Goal: Find specific page/section: Find specific page/section

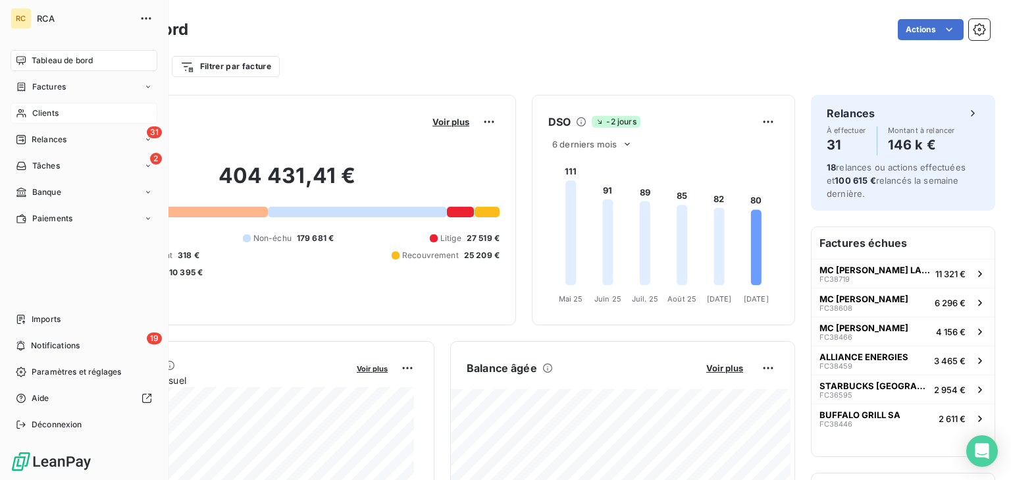
drag, startPoint x: 38, startPoint y: 115, endPoint x: 47, endPoint y: 116, distance: 10.0
click at [38, 114] on span "Clients" at bounding box center [45, 113] width 26 height 12
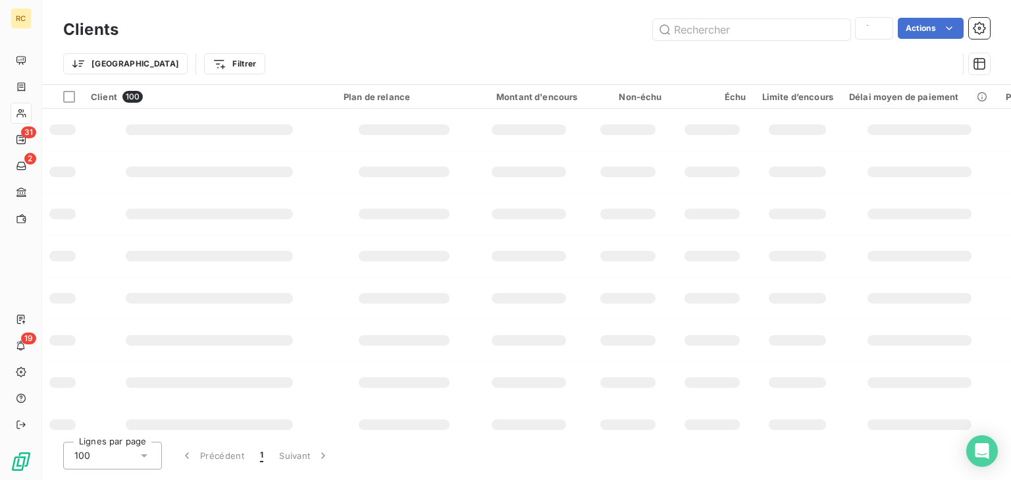
type input "LYON 8 MERMO"
drag, startPoint x: 712, startPoint y: 28, endPoint x: 718, endPoint y: 29, distance: 6.6
click at [713, 29] on input "text" at bounding box center [752, 29] width 198 height 21
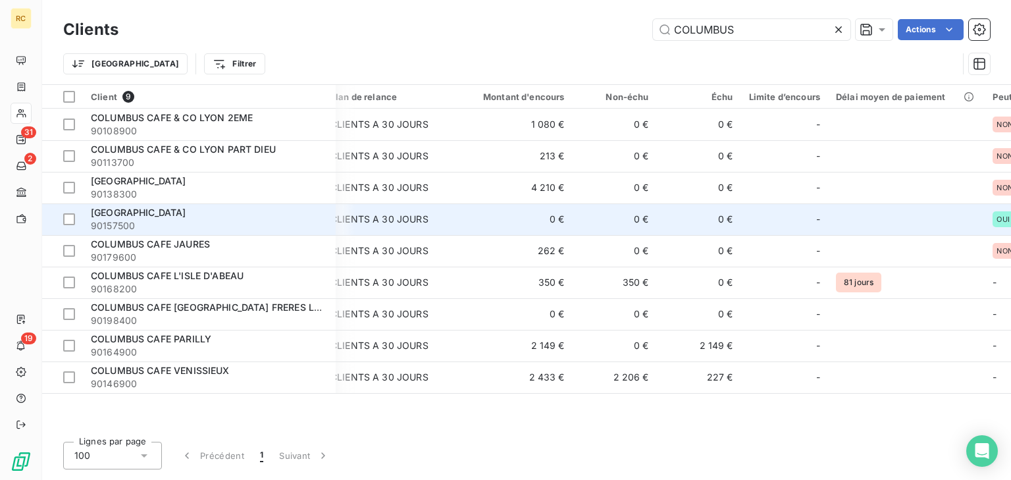
scroll to position [0, 32]
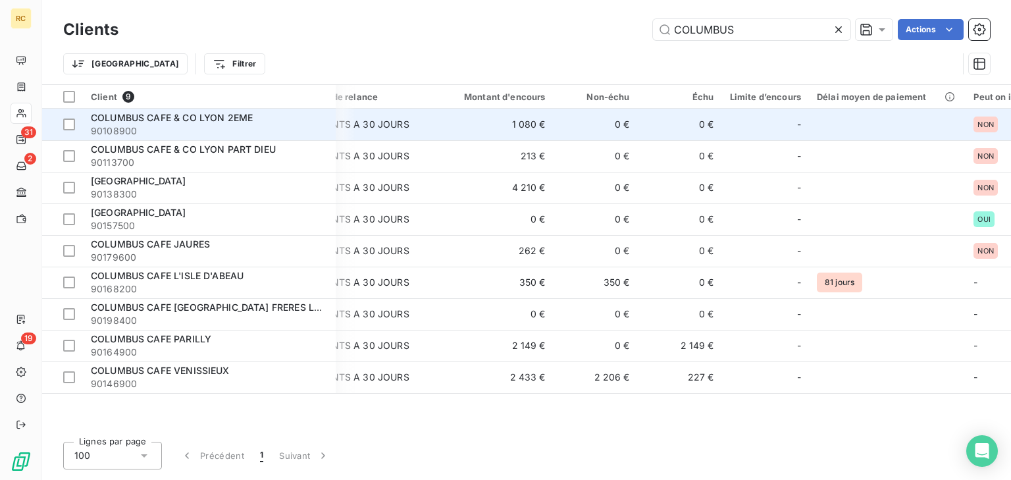
type input "COLUMBUS"
click at [307, 132] on span "90108900" at bounding box center [209, 130] width 237 height 13
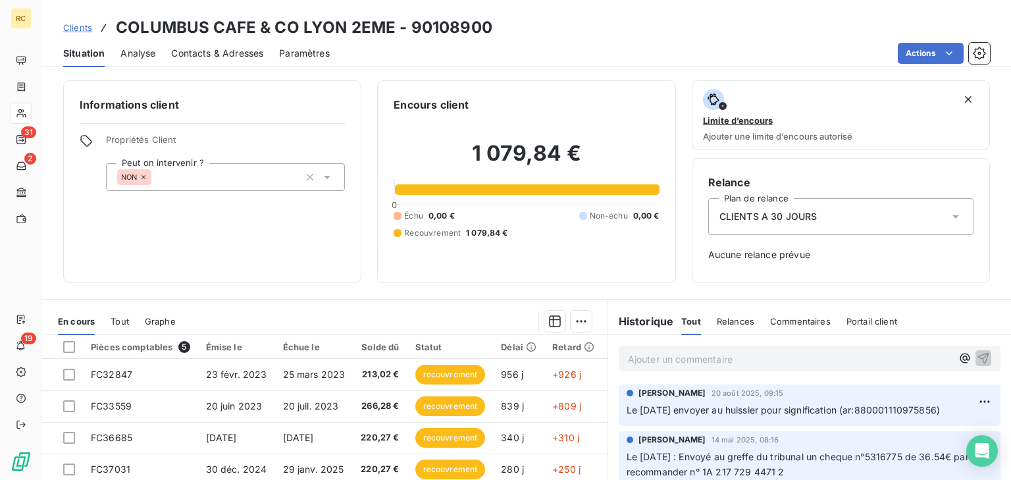
click at [85, 30] on span "Clients" at bounding box center [77, 27] width 29 height 11
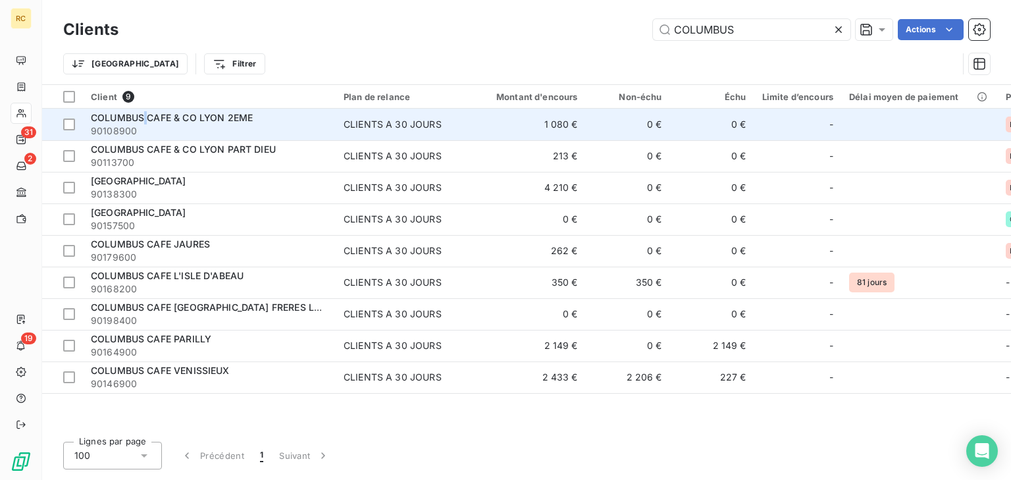
click at [146, 116] on span "COLUMBUS CAFE & CO LYON 2EME" at bounding box center [172, 117] width 162 height 11
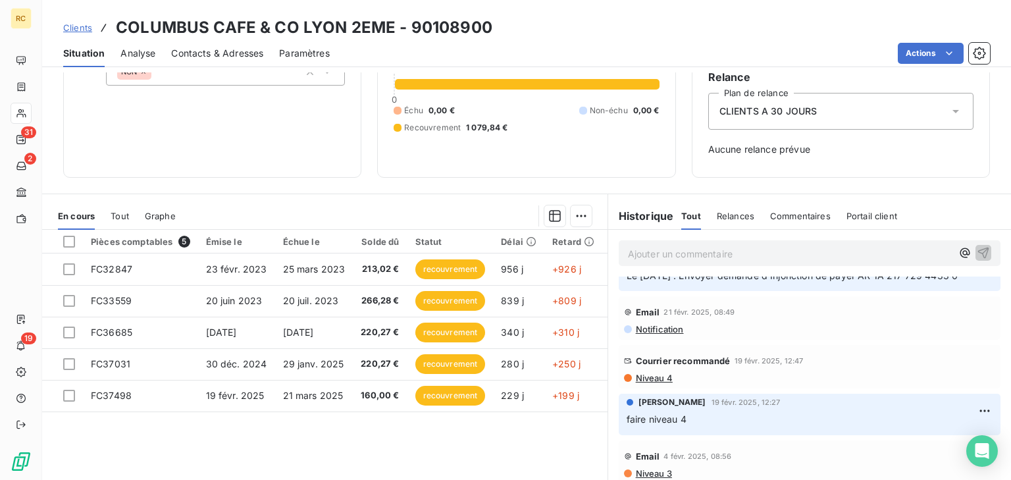
scroll to position [158, 0]
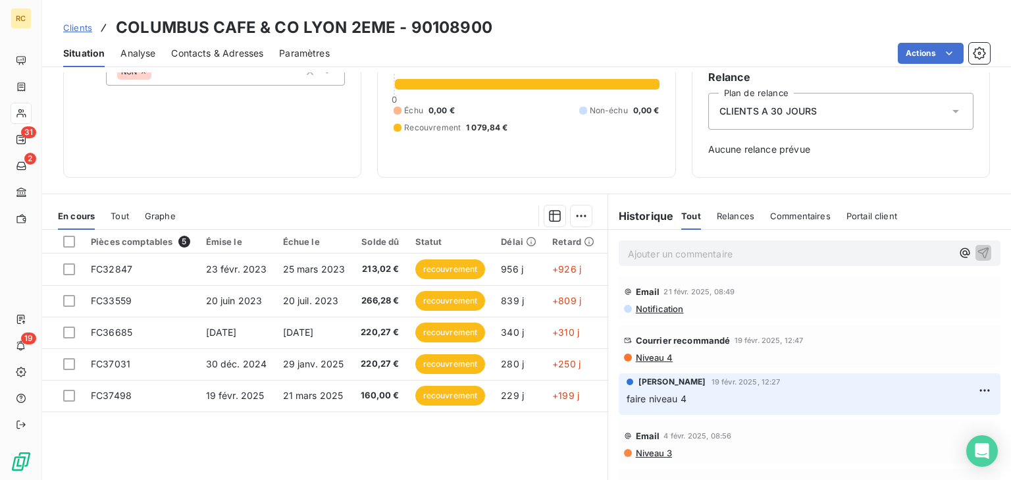
click at [658, 358] on span "Niveau 4" at bounding box center [654, 357] width 38 height 11
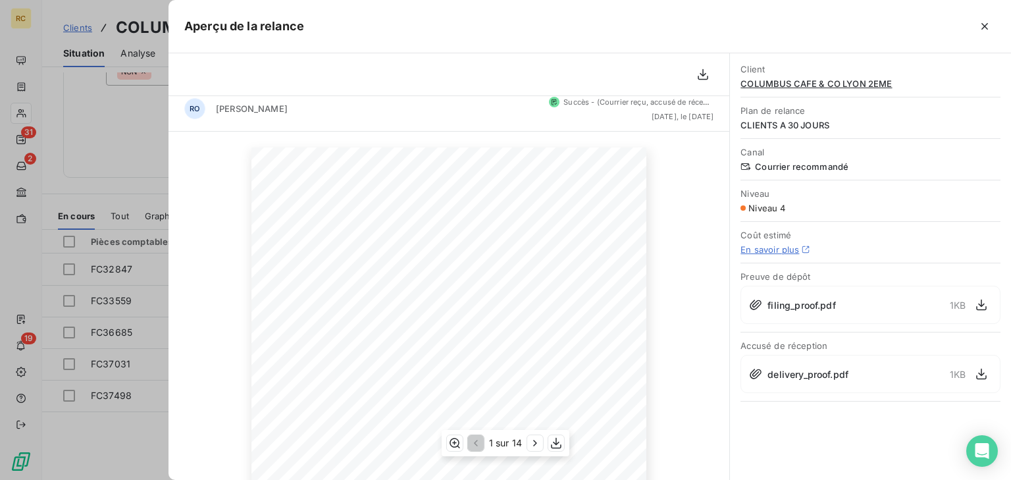
scroll to position [0, 0]
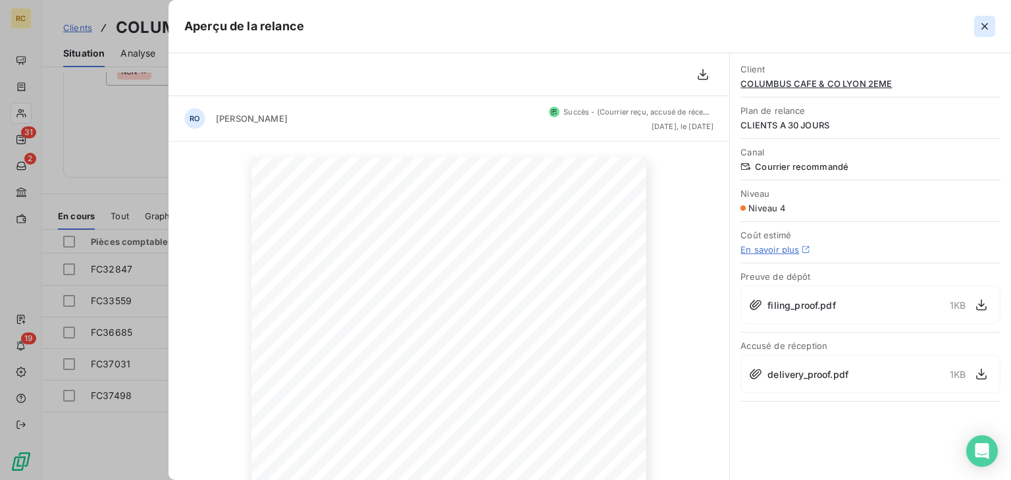
drag, startPoint x: 975, startPoint y: 26, endPoint x: 917, endPoint y: 53, distance: 64.5
click at [976, 25] on button "button" at bounding box center [985, 26] width 21 height 21
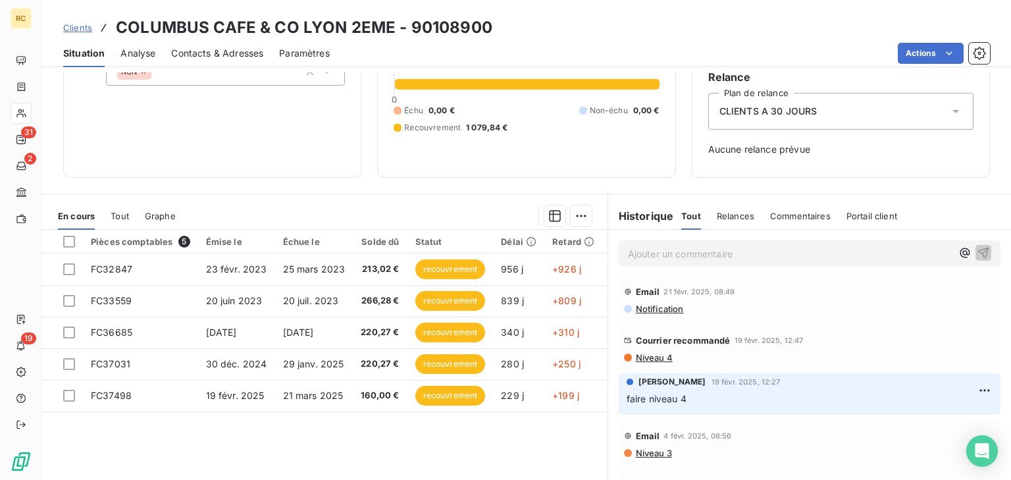
click at [82, 29] on span "Clients" at bounding box center [77, 27] width 29 height 11
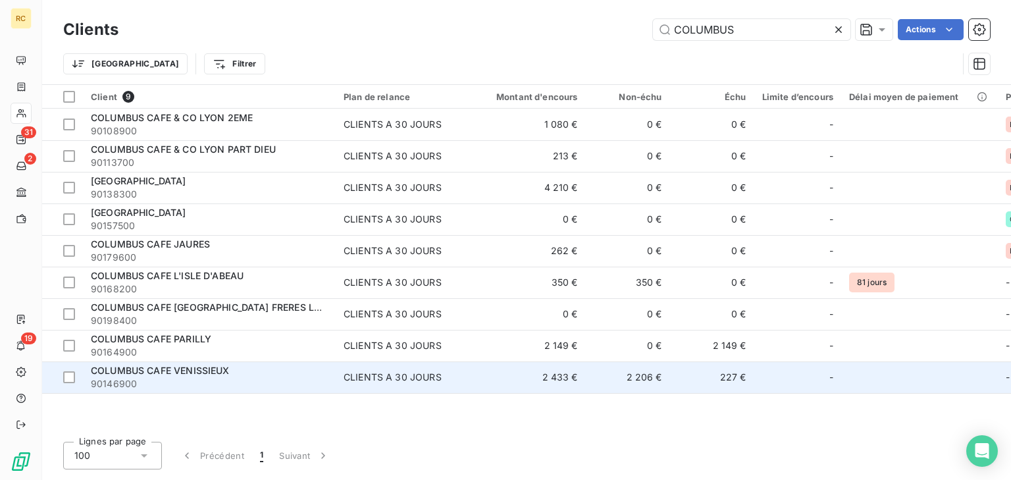
click at [213, 374] on span "COLUMBUS CAFE VENISSIEUX" at bounding box center [160, 370] width 139 height 11
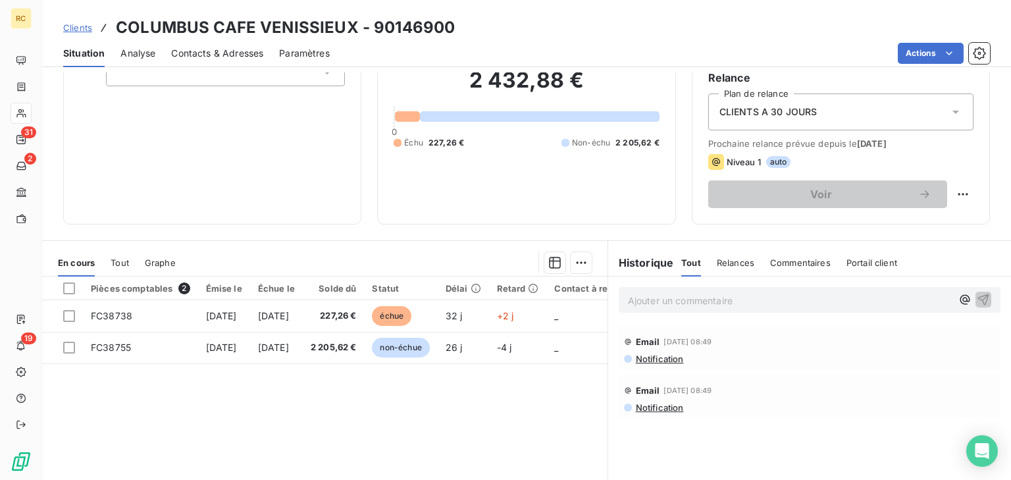
scroll to position [105, 0]
click at [88, 28] on span "Clients" at bounding box center [77, 27] width 29 height 11
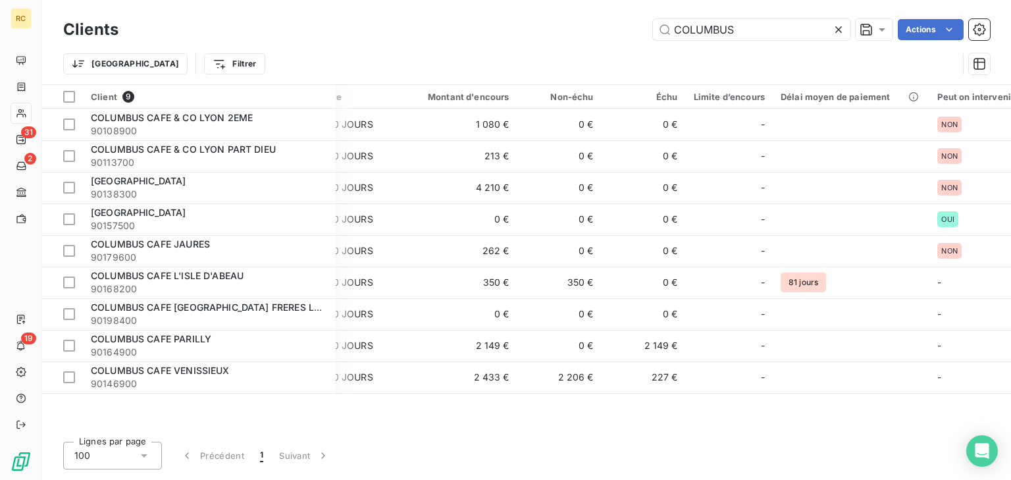
scroll to position [0, 99]
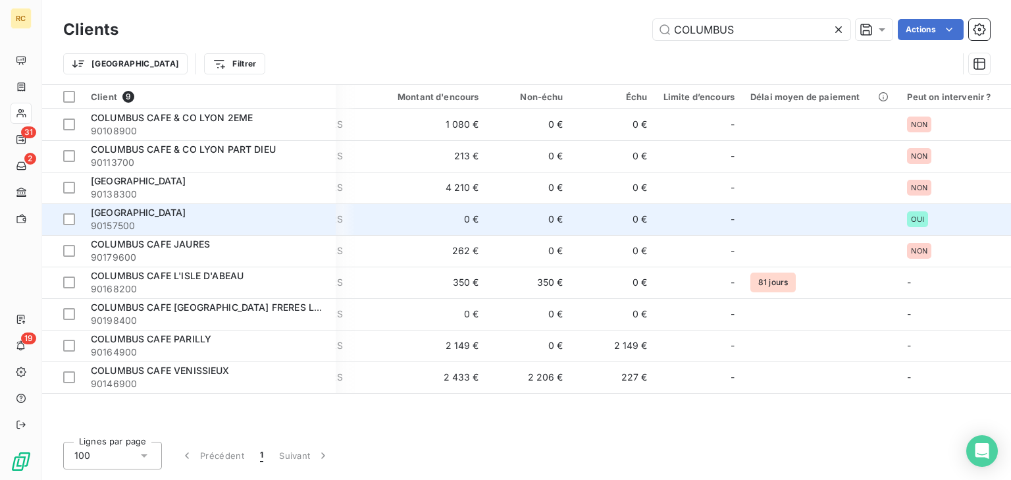
click at [263, 225] on span "90157500" at bounding box center [209, 225] width 237 height 13
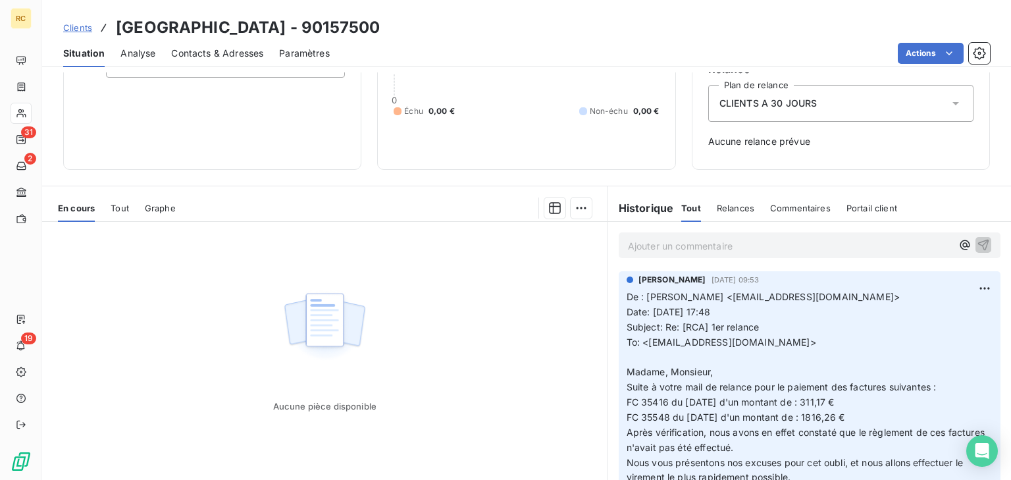
scroll to position [95, 0]
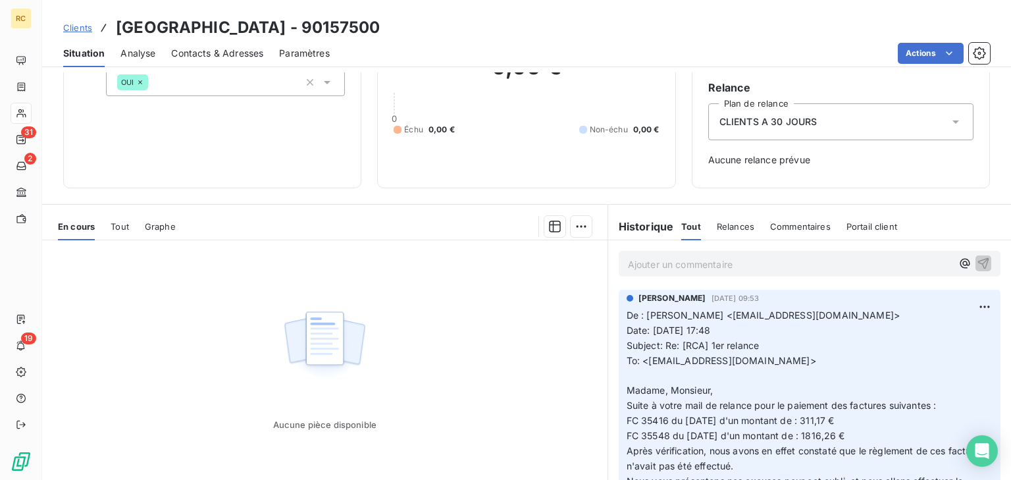
click at [84, 28] on span "Clients" at bounding box center [77, 27] width 29 height 11
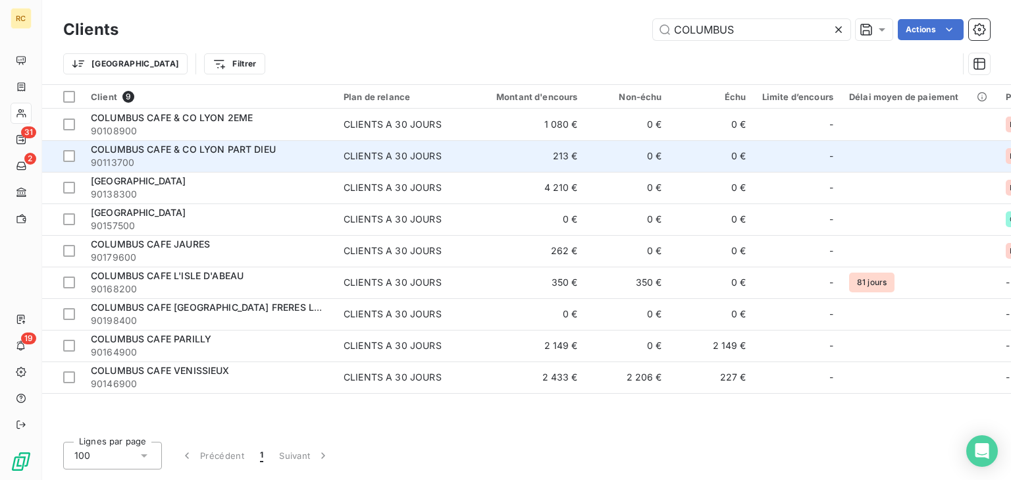
click at [221, 155] on div "COLUMBUS CAFE & CO LYON PART DIEU" at bounding box center [209, 149] width 237 height 13
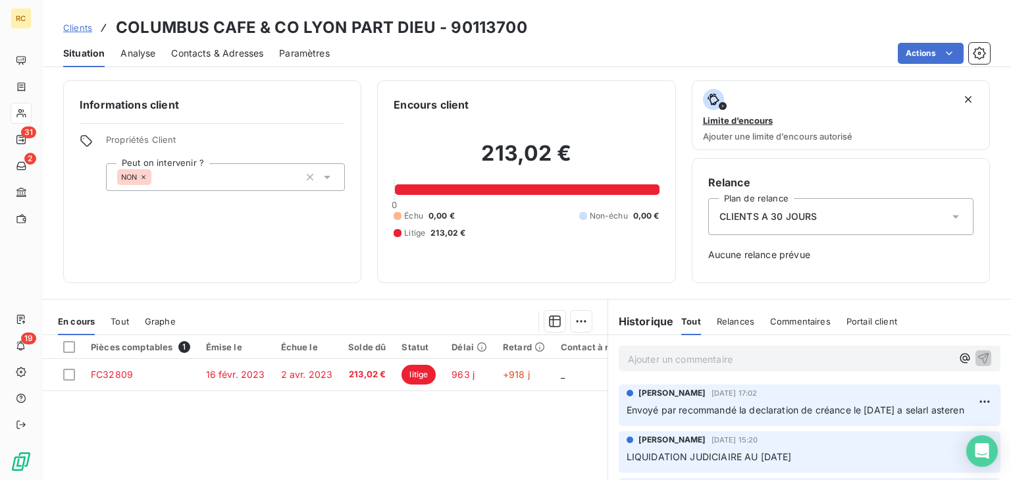
click at [88, 27] on span "Clients" at bounding box center [77, 27] width 29 height 11
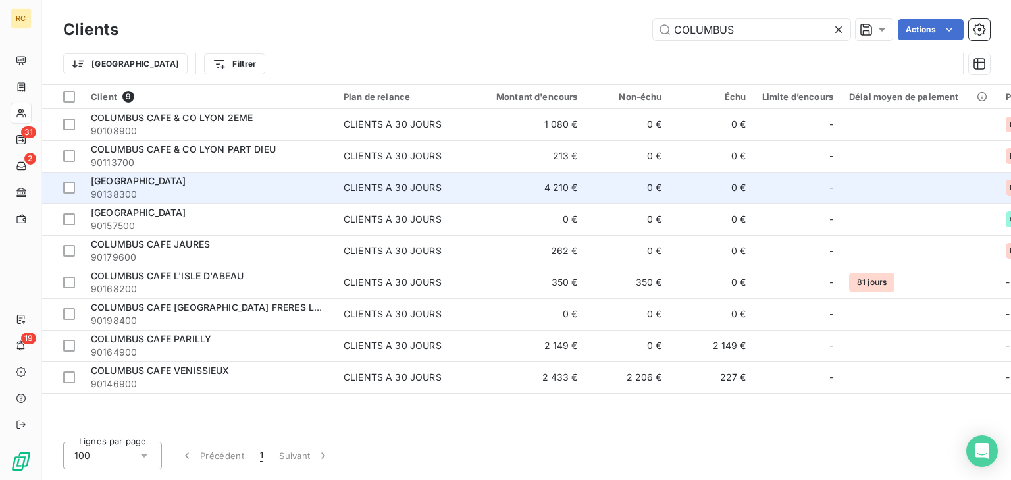
click at [241, 184] on div "[GEOGRAPHIC_DATA]" at bounding box center [209, 181] width 237 height 13
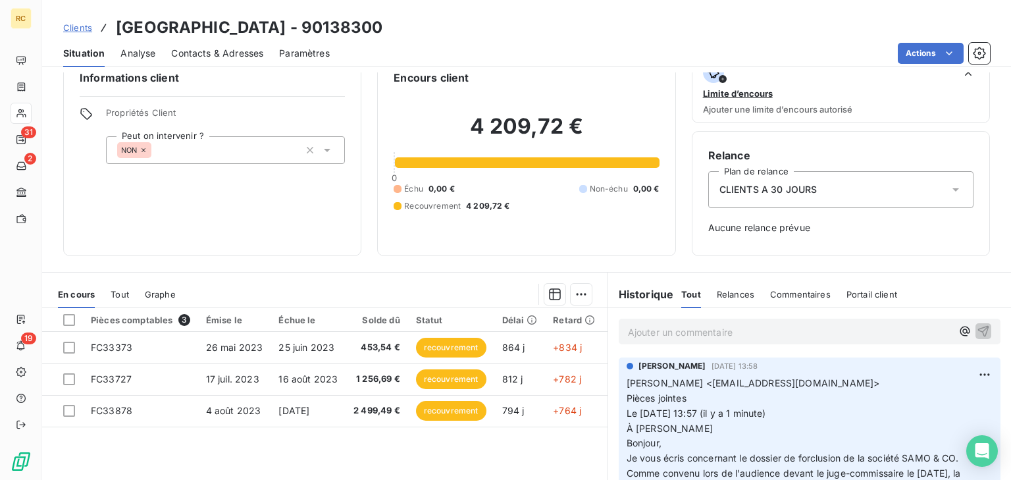
scroll to position [53, 0]
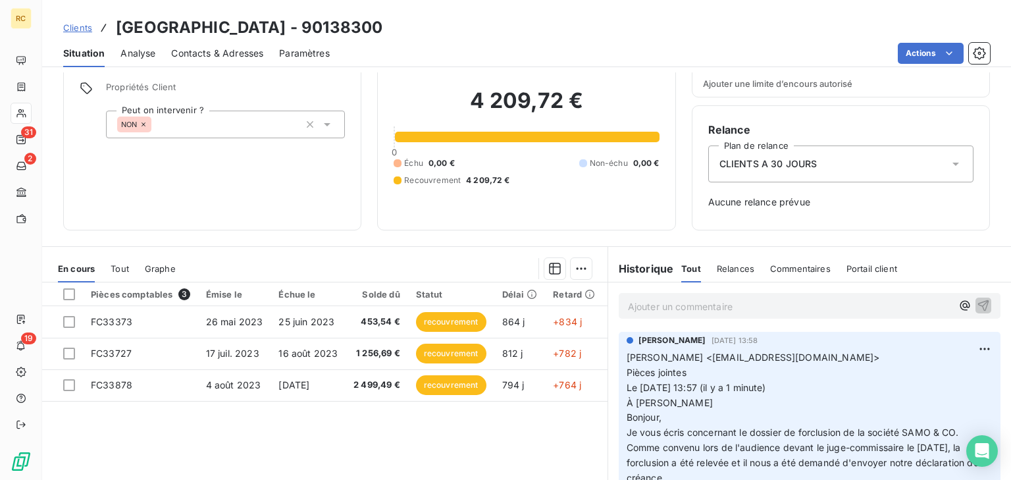
click at [79, 30] on span "Clients" at bounding box center [77, 27] width 29 height 11
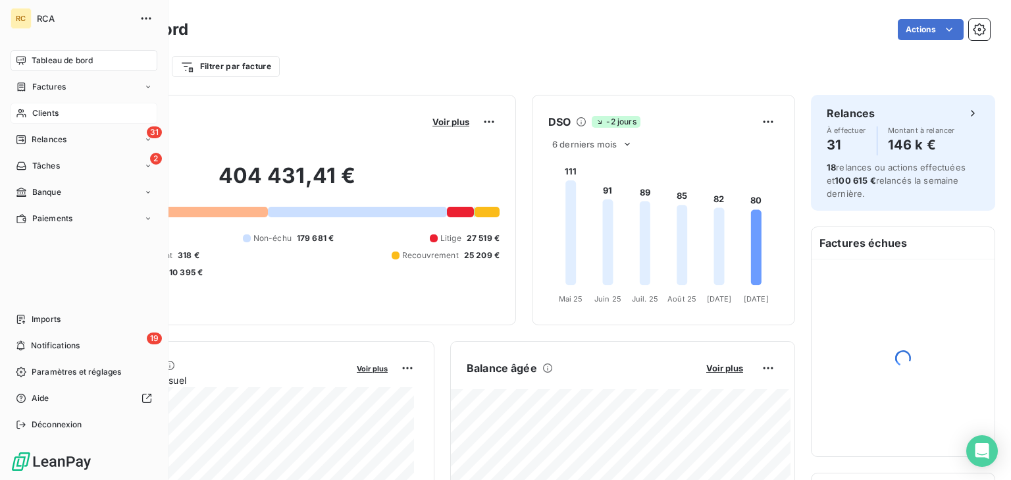
click at [64, 106] on div "Clients" at bounding box center [84, 113] width 147 height 21
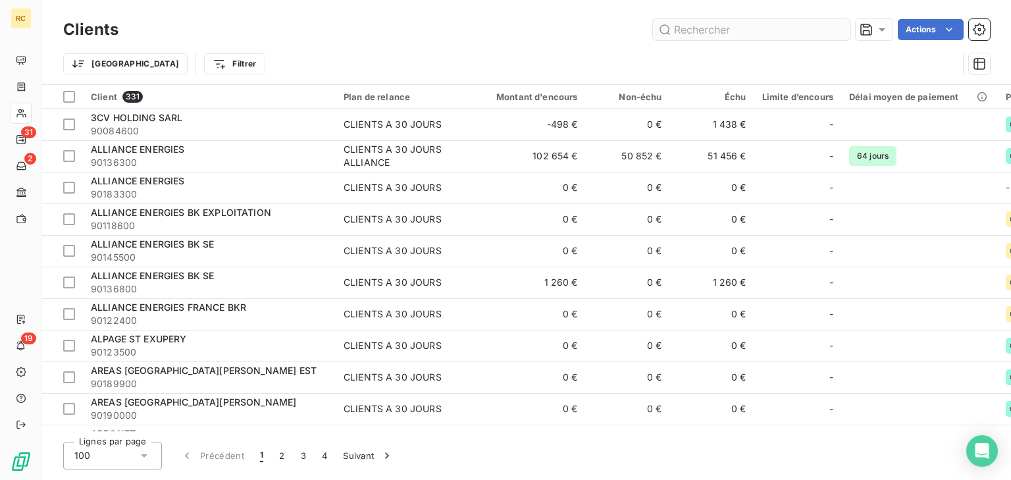
click at [759, 32] on input "text" at bounding box center [752, 29] width 198 height 21
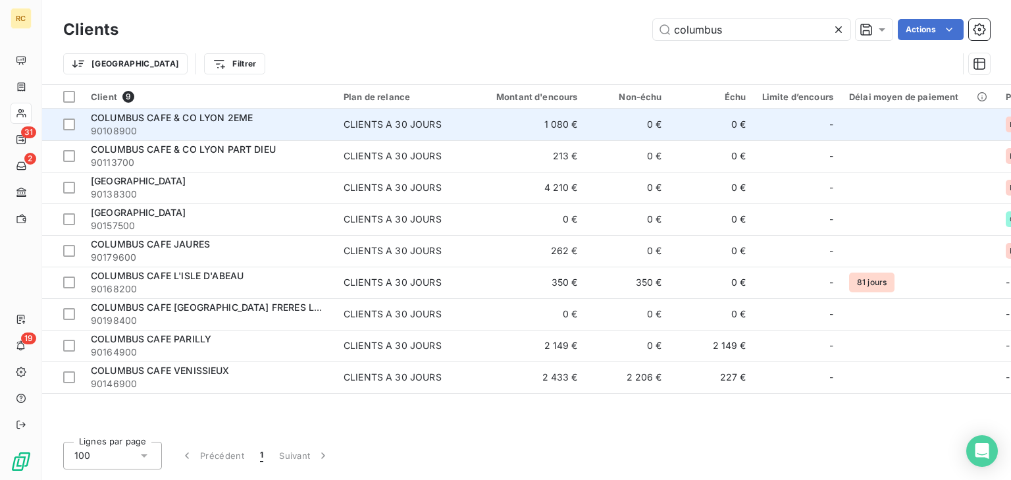
type input "columbus"
click at [259, 122] on div "COLUMBUS CAFE & CO LYON 2EME" at bounding box center [209, 117] width 237 height 13
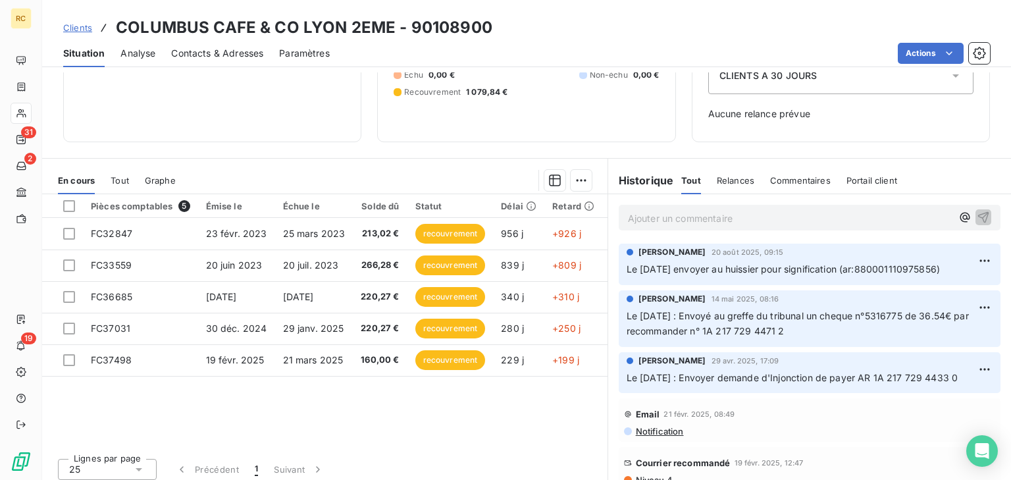
scroll to position [148, 0]
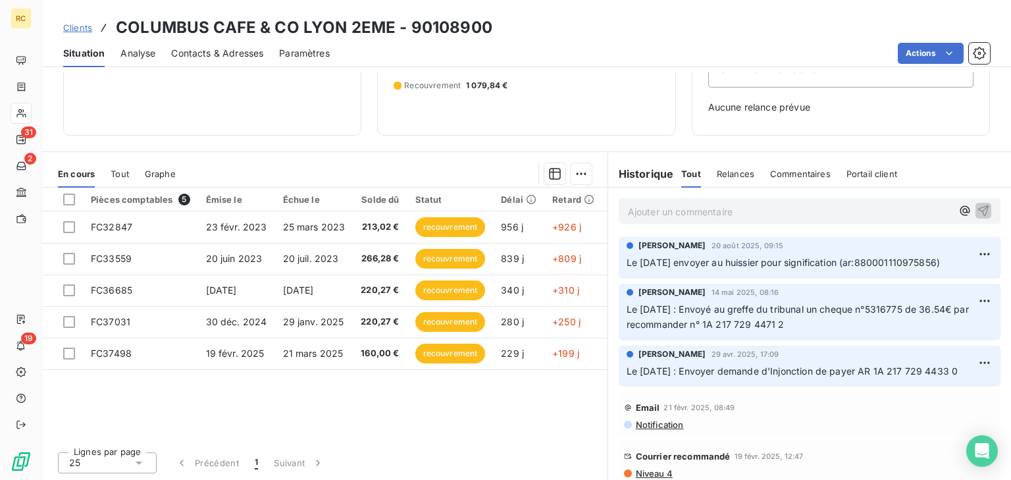
click at [731, 176] on span "Relances" at bounding box center [736, 174] width 38 height 11
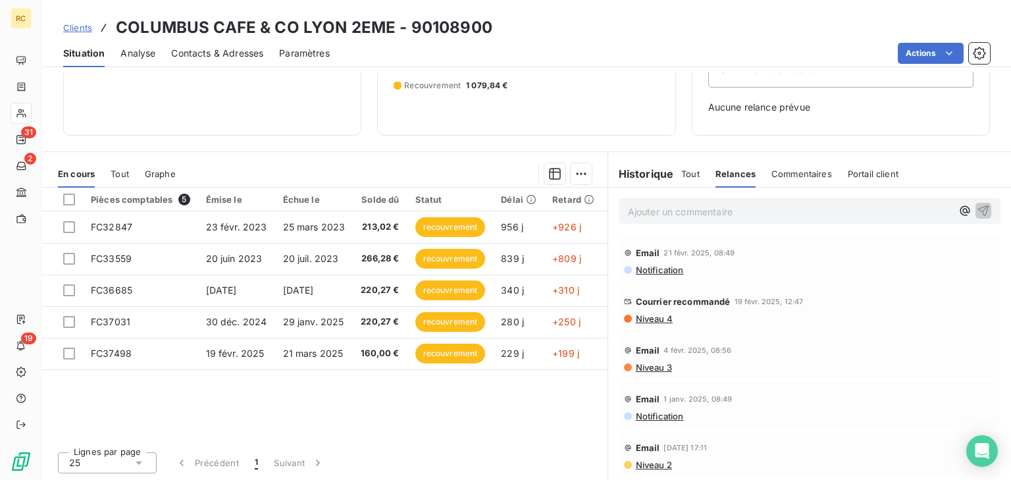
click at [647, 316] on span "Niveau 4" at bounding box center [654, 318] width 38 height 11
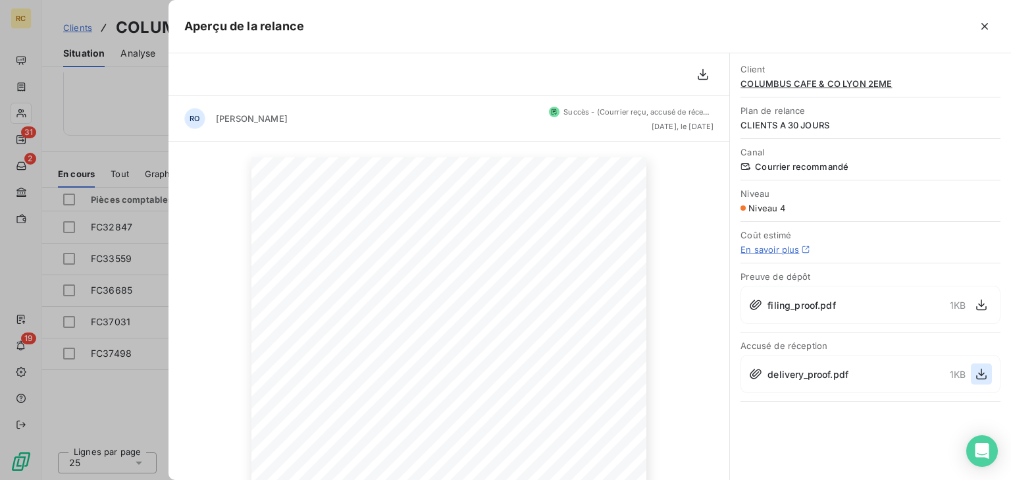
click at [986, 369] on icon "button" at bounding box center [981, 373] width 13 height 13
click at [986, 21] on icon "button" at bounding box center [985, 26] width 13 height 13
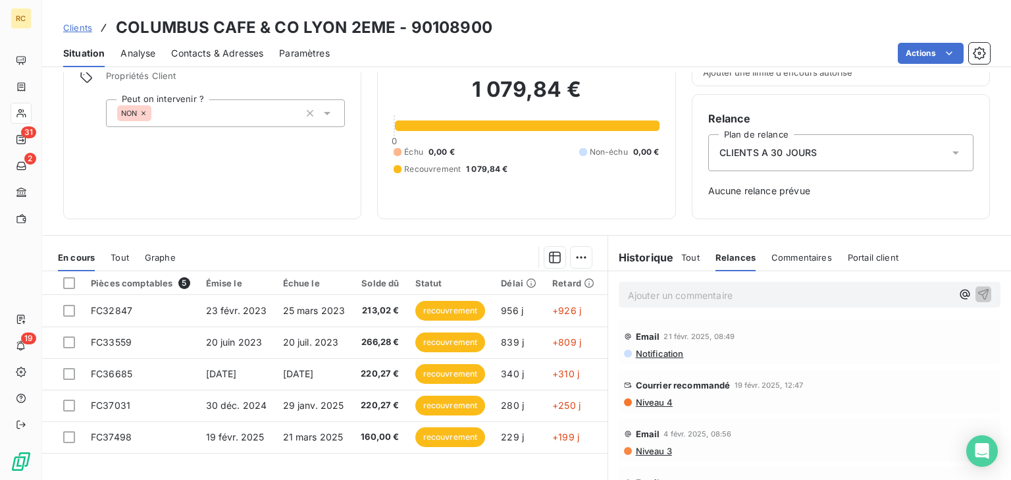
scroll to position [0, 0]
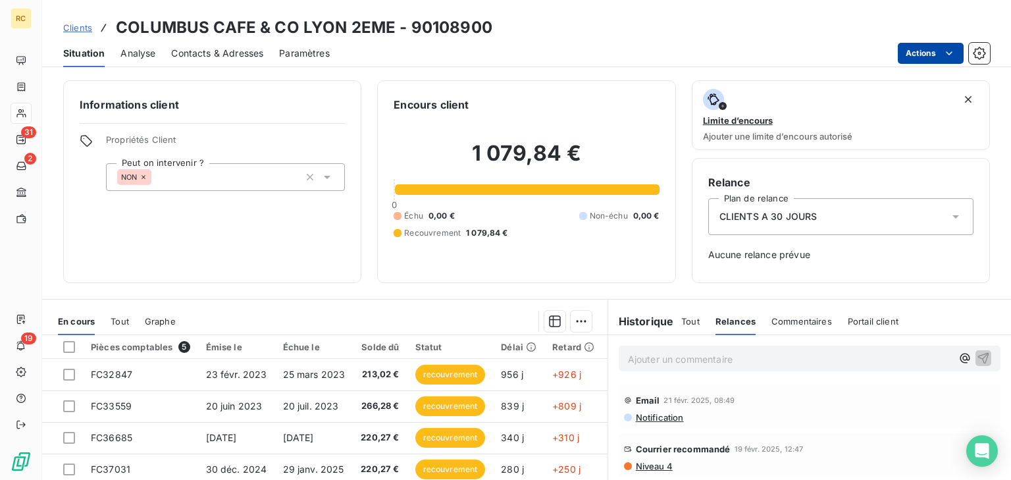
click at [913, 54] on html "RC 31 2 19 Clients COLUMBUS CAFE & CO LYON 2EME - 90108900 Situation Analyse Co…" at bounding box center [505, 240] width 1011 height 480
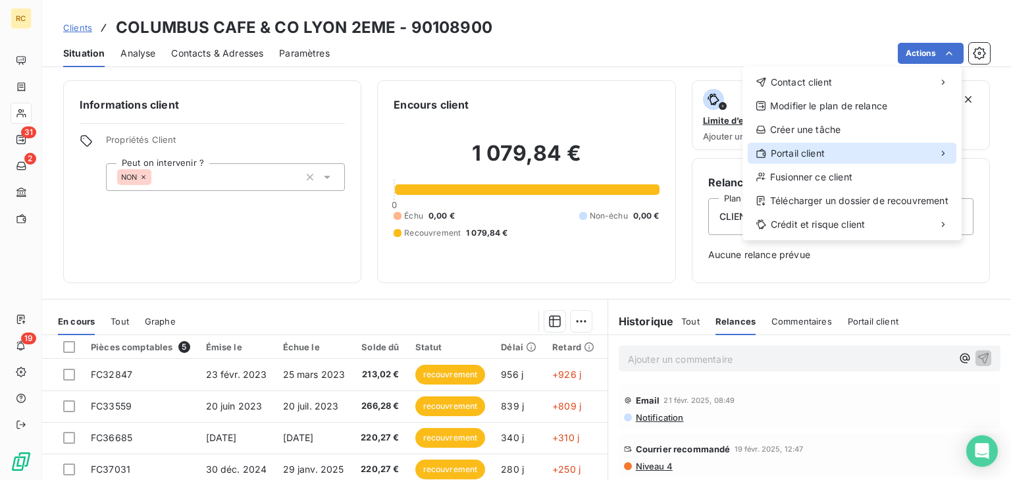
click at [832, 149] on div "Portail client" at bounding box center [852, 153] width 209 height 21
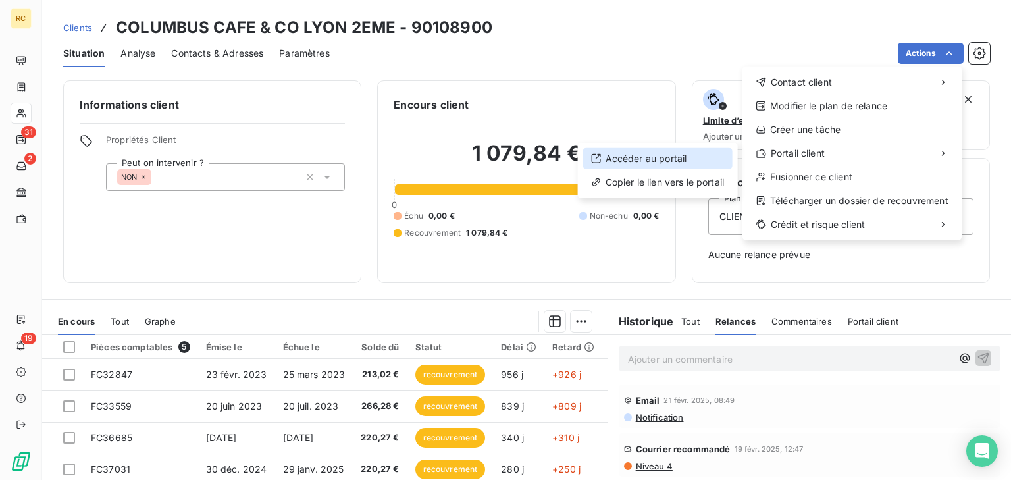
click at [689, 148] on div "Accéder au portail" at bounding box center [657, 158] width 149 height 21
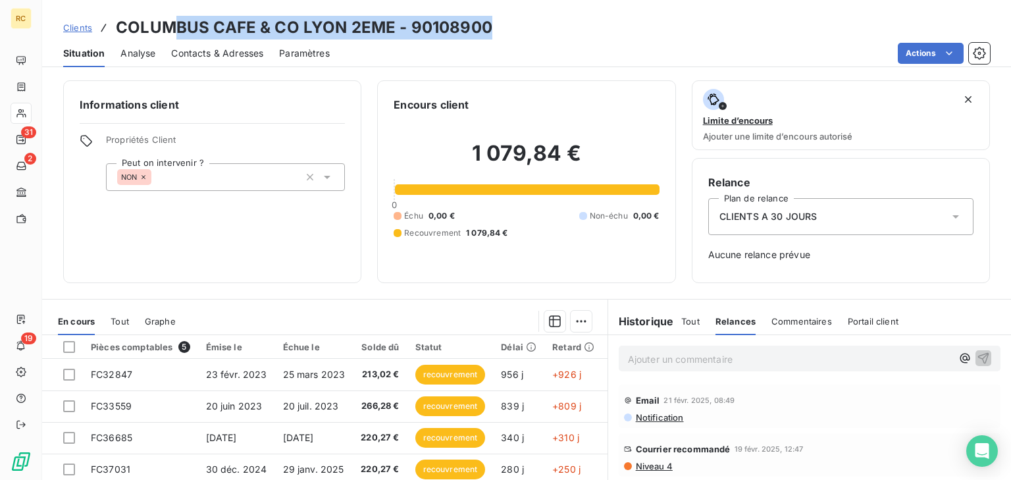
drag, startPoint x: 507, startPoint y: 36, endPoint x: 169, endPoint y: 24, distance: 338.0
click at [169, 24] on div "Clients COLUMBUS CAFE & CO LYON 2EME - 90108900" at bounding box center [526, 28] width 969 height 24
